Goal: Information Seeking & Learning: Learn about a topic

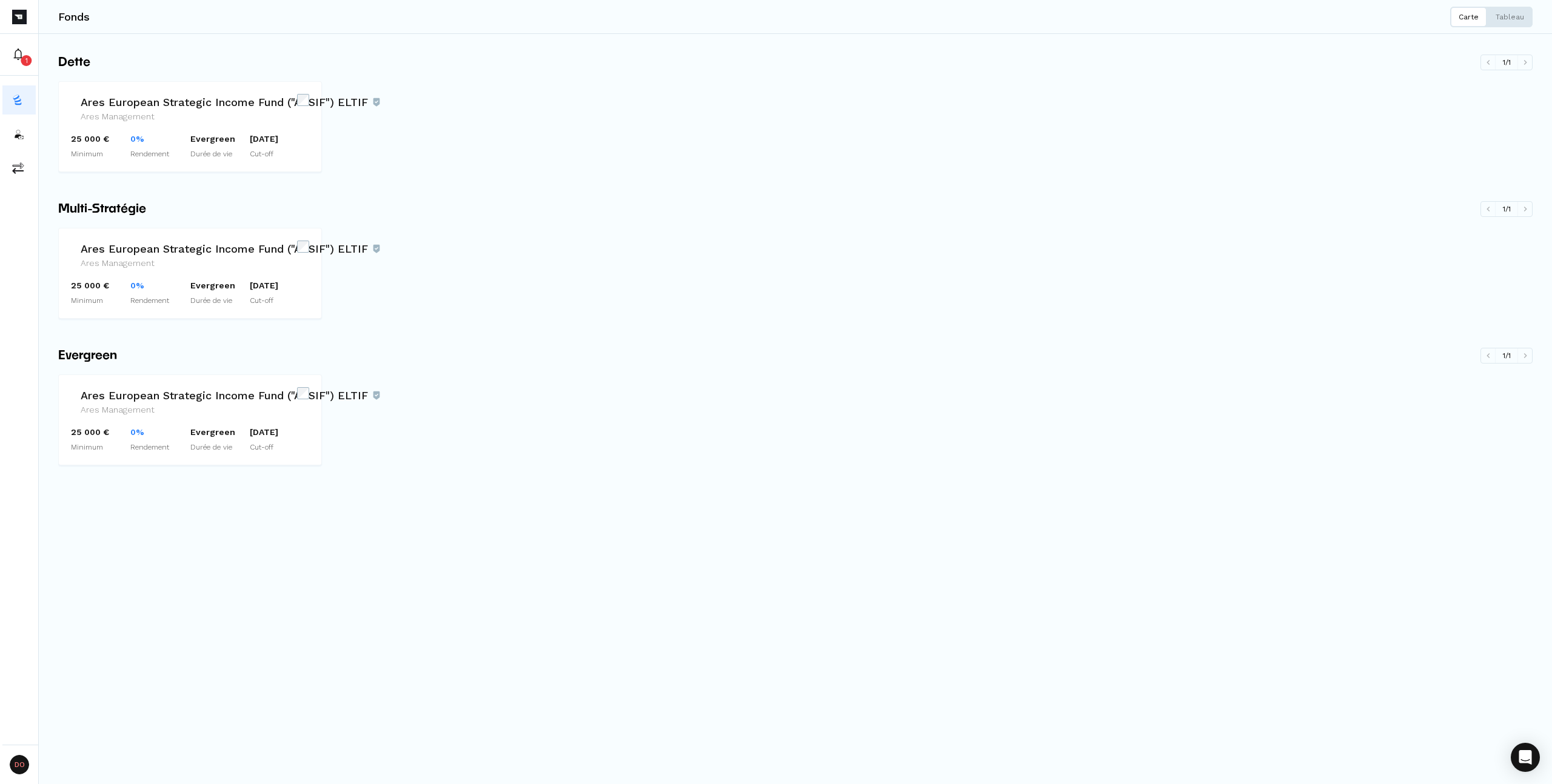
click at [537, 192] on div "Dette 1 / 1 Ares European Strategic Income Fund ("AESIF") ELTIF Ares Management…" at bounding box center [795, 288] width 1475 height 469
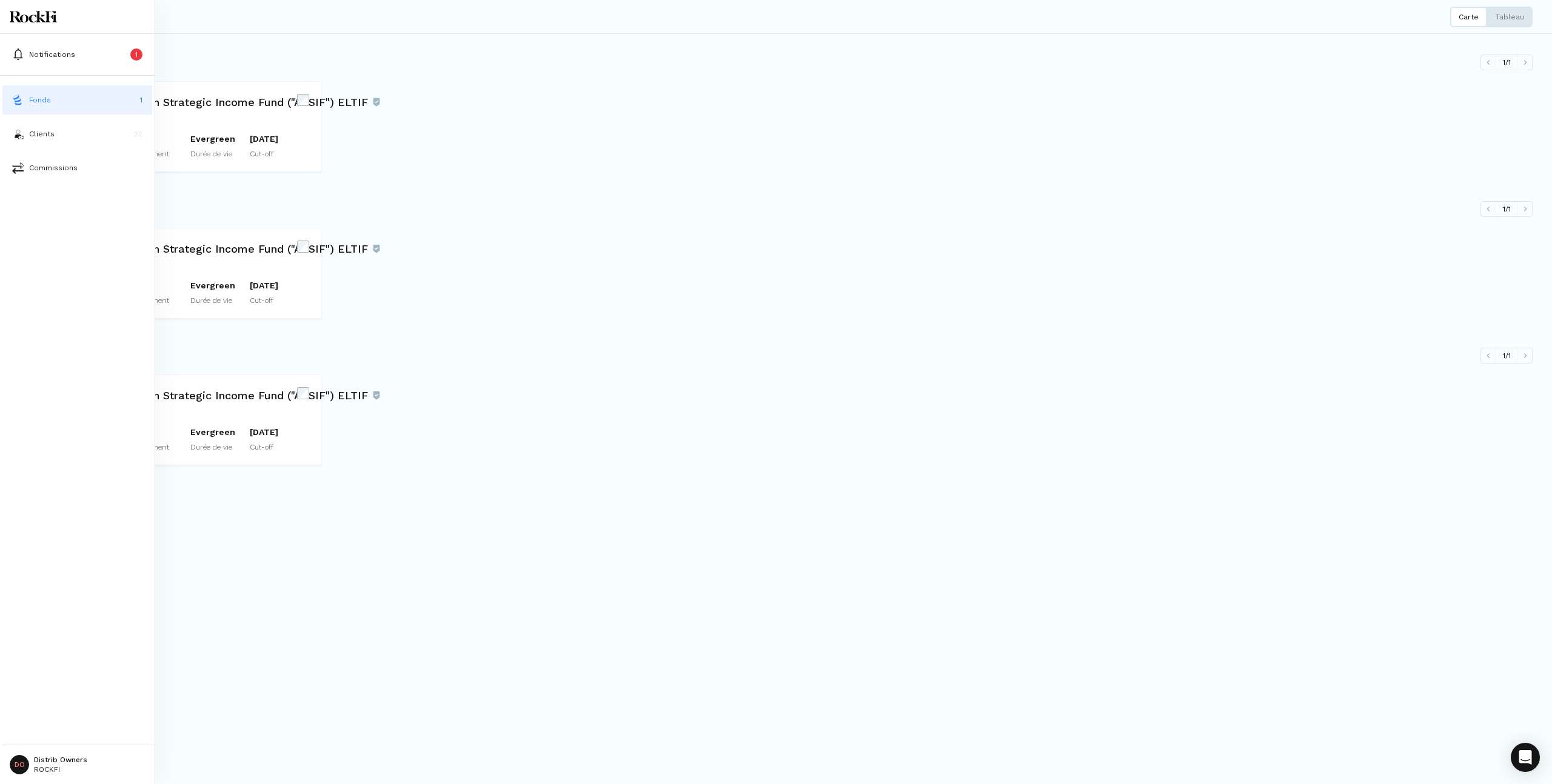
click at [26, 98] on button "Fonds 1" at bounding box center [77, 100] width 150 height 29
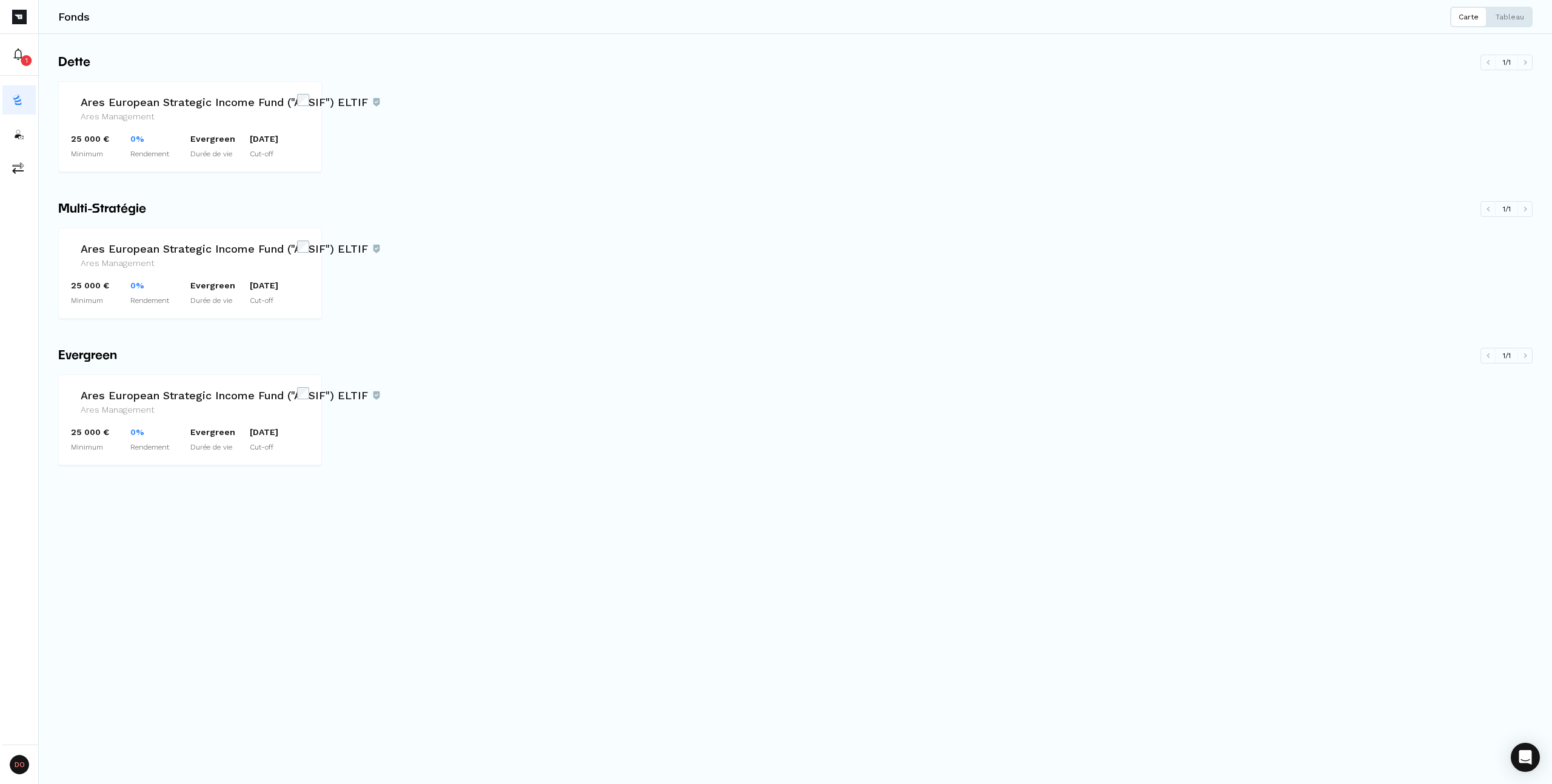
click at [493, 446] on div "Ares European Strategic Income Fund ("AESIF") ELTIF Ares Management 25 000 € Mi…" at bounding box center [795, 425] width 1475 height 101
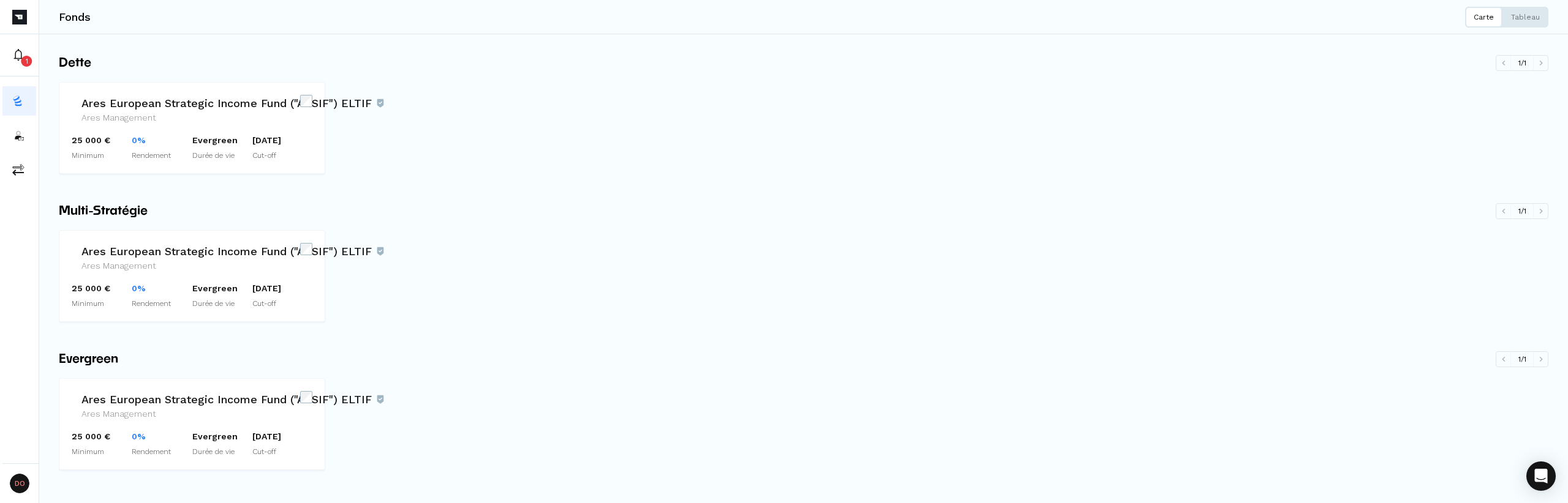
click at [513, 389] on div "Ares European Strategic Income Fund ("AESIF") ELTIF Ares Management 25 000 € Mi…" at bounding box center [804, 429] width 1490 height 102
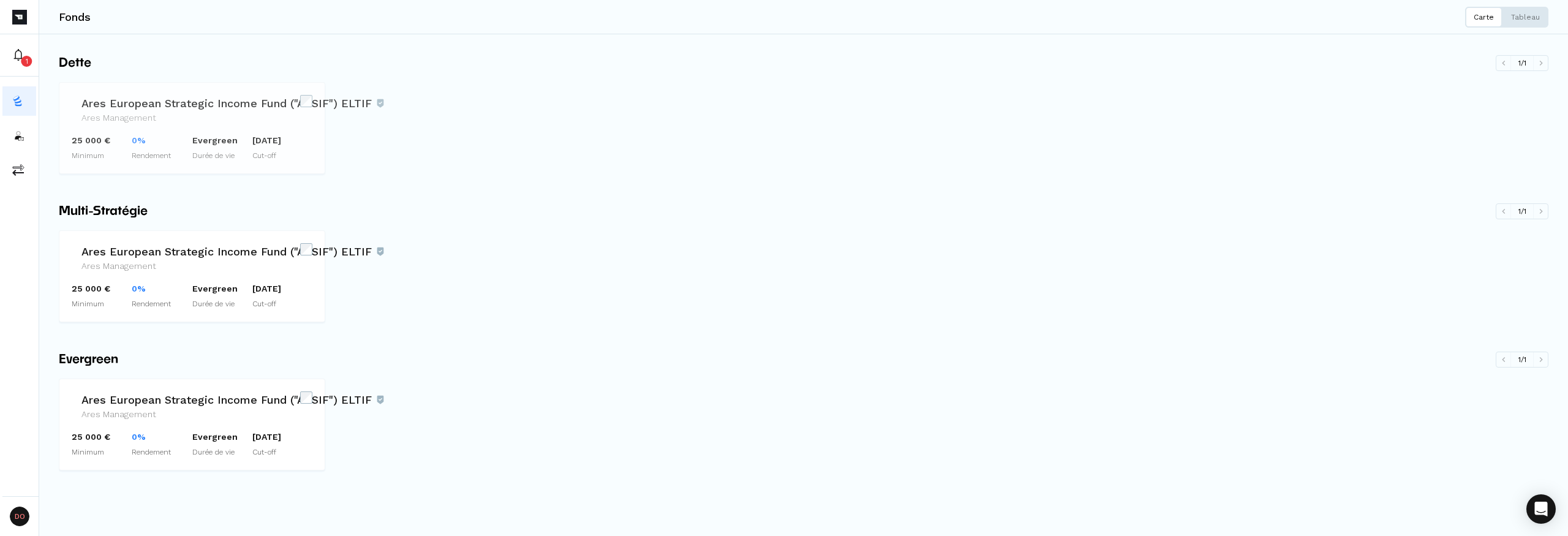
click at [152, 101] on h3 "Ares European Strategic Income Fund ("AESIF") ELTIF" at bounding box center [233, 103] width 302 height 17
